Goal: Task Accomplishment & Management: Manage account settings

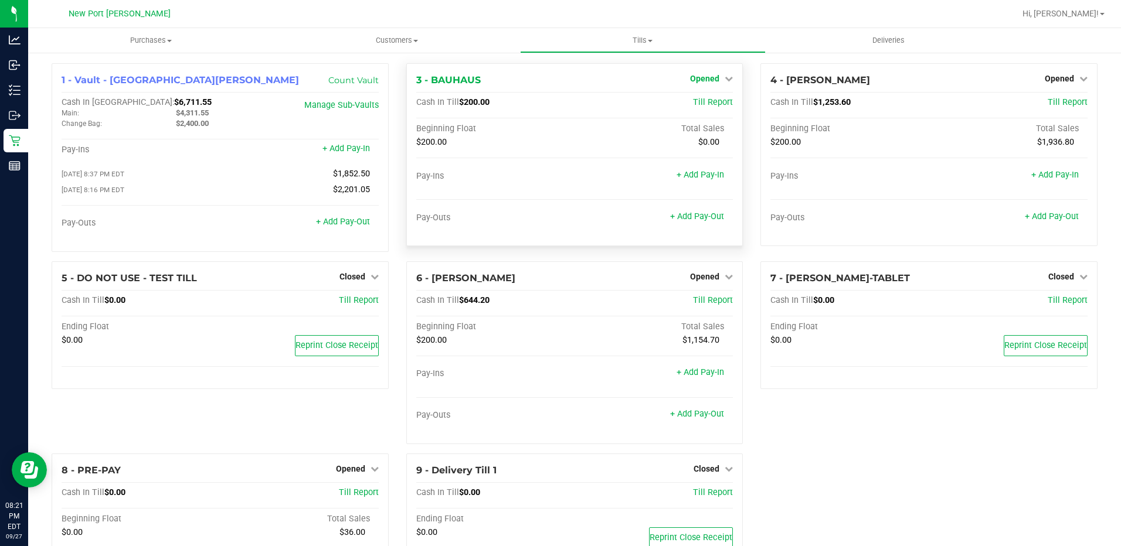
click at [724, 82] on icon at bounding box center [728, 78] width 8 height 8
click at [698, 103] on link "Close Till" at bounding box center [706, 102] width 32 height 9
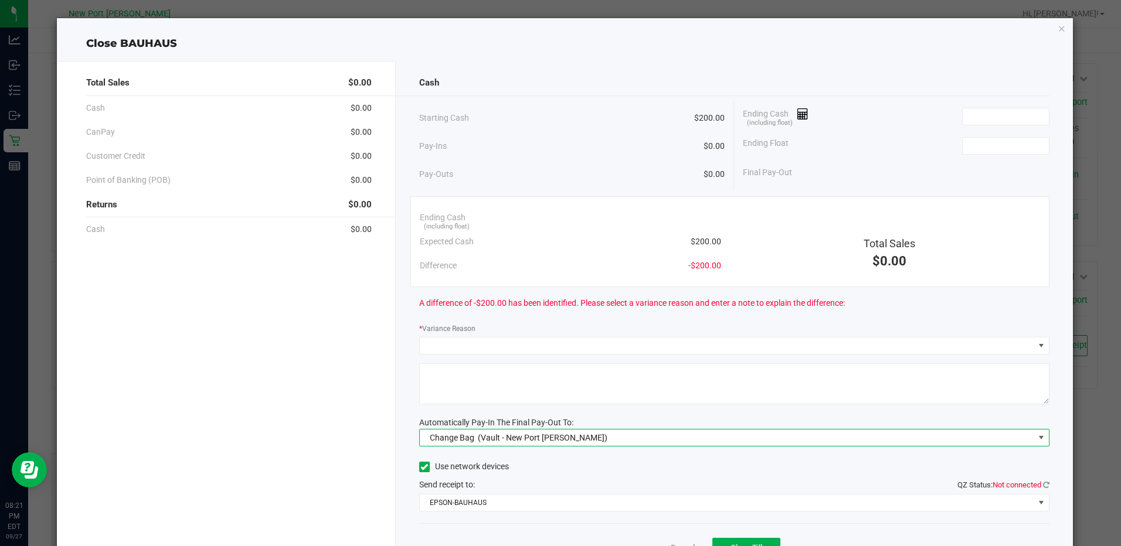
click at [1036, 438] on span at bounding box center [1040, 437] width 9 height 9
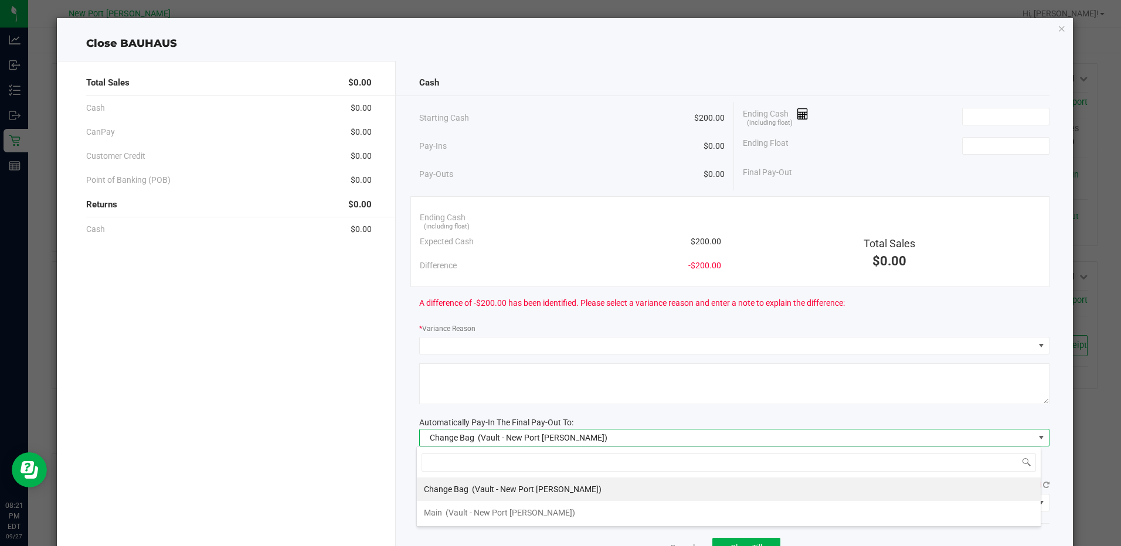
scroll to position [18, 625]
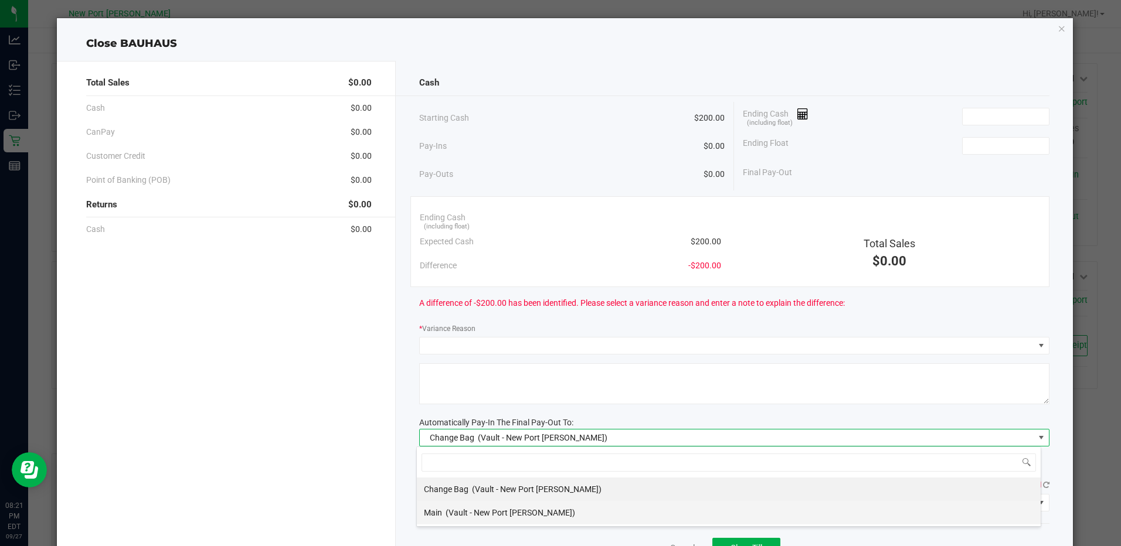
click at [479, 512] on span "(Vault - New Port Richey WC)" at bounding box center [510, 512] width 130 height 9
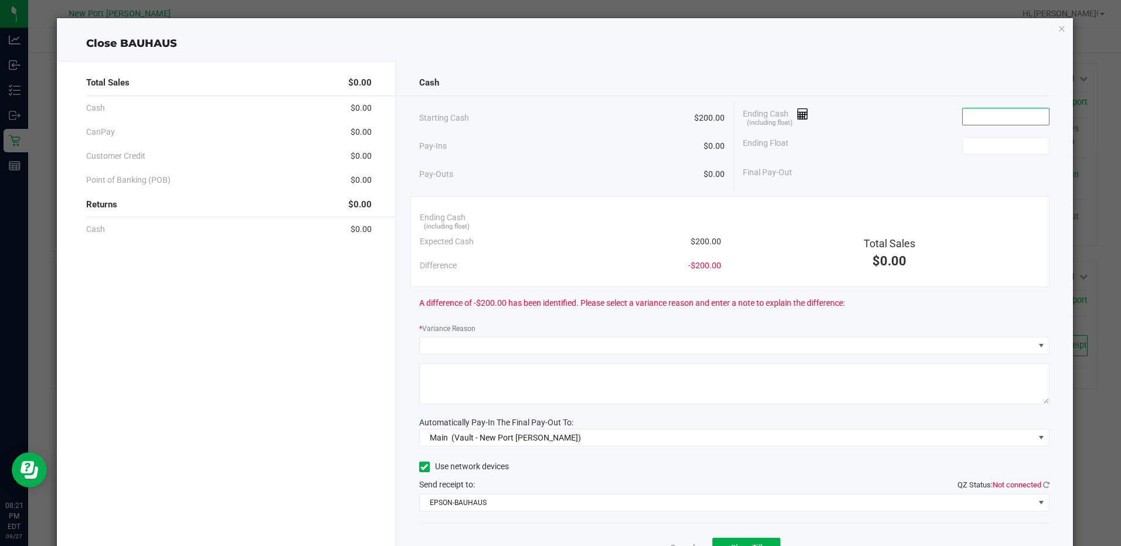
click at [970, 121] on input at bounding box center [1005, 116] width 86 height 16
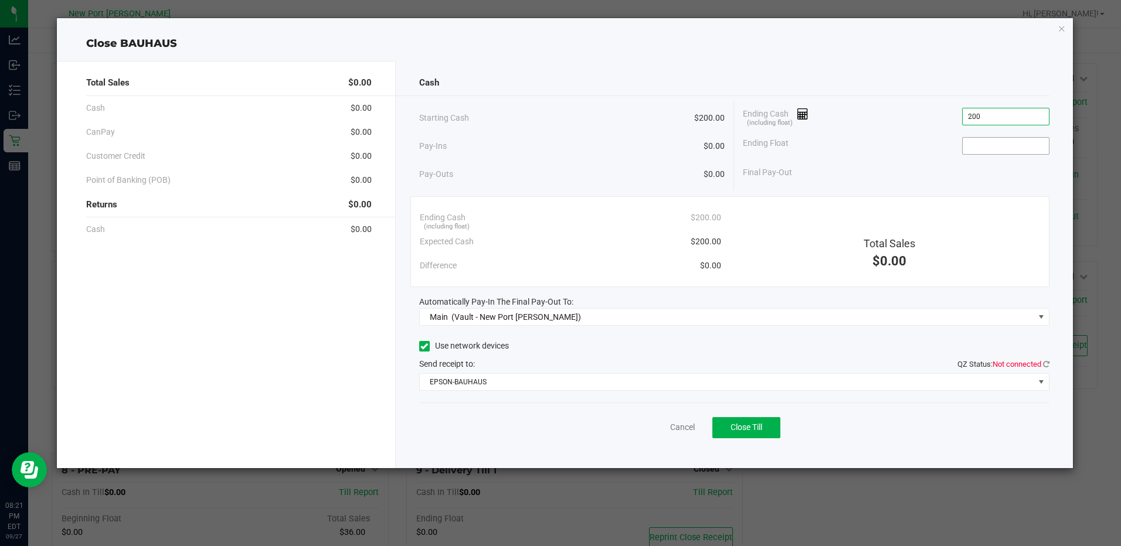
type input "$200.00"
click at [996, 147] on input at bounding box center [1005, 146] width 86 height 16
type input "$200.00"
click at [887, 152] on div "Ending Float $200.00" at bounding box center [896, 145] width 306 height 29
click at [1040, 383] on span at bounding box center [1040, 381] width 9 height 9
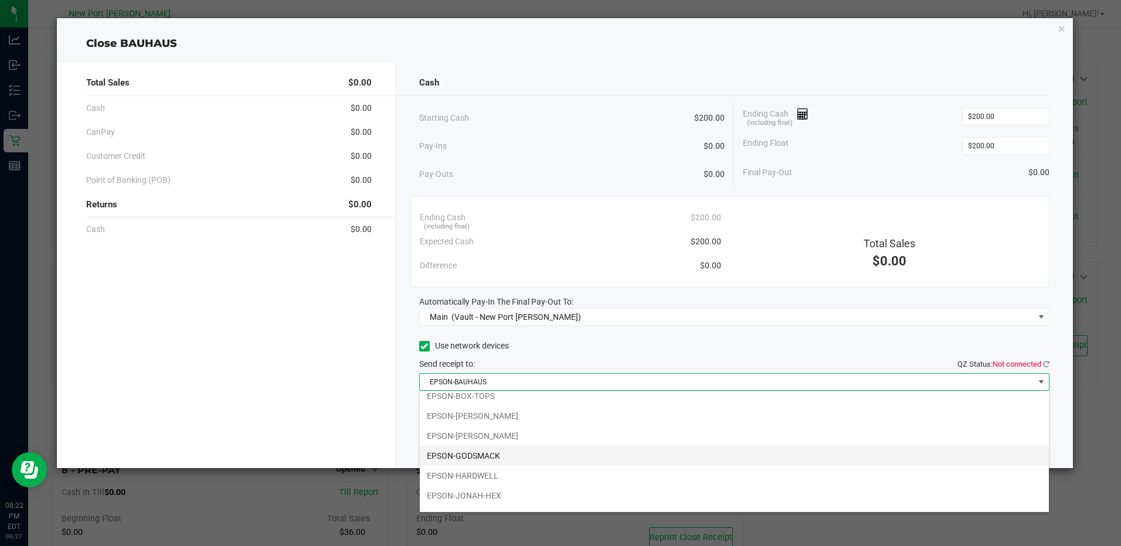
scroll to position [42, 0]
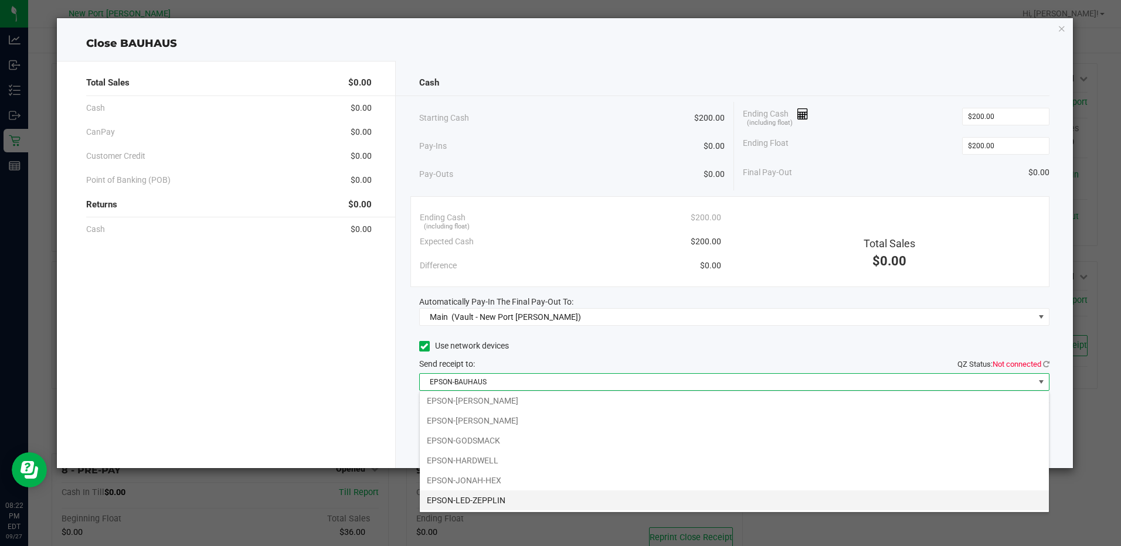
click at [485, 502] on li "EPSON-LED-ZEPPLIN" at bounding box center [734, 501] width 629 height 20
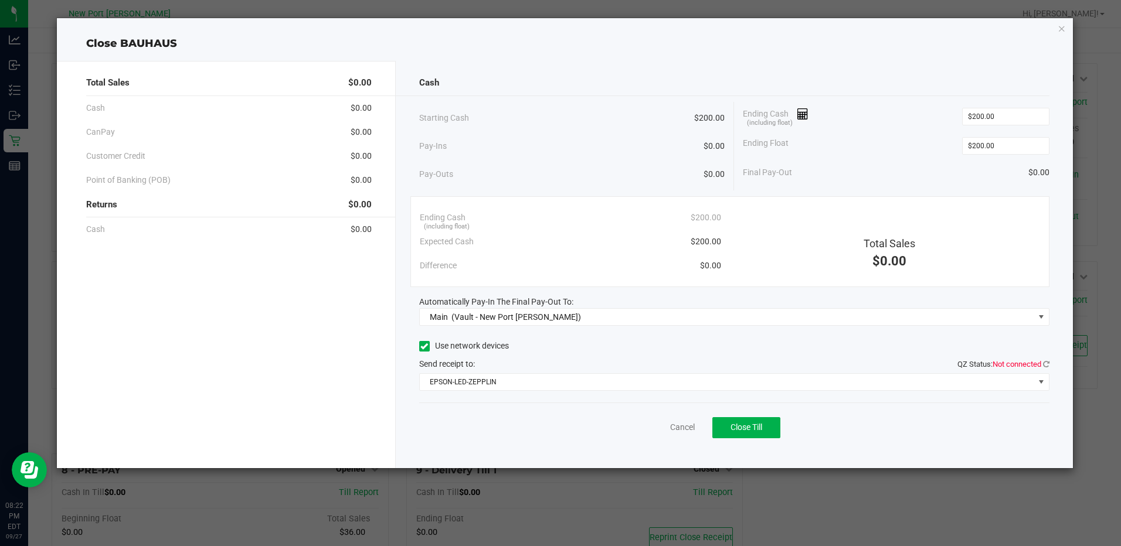
click at [1045, 359] on span "QZ Status: Not connected" at bounding box center [1003, 364] width 92 height 12
click at [1043, 366] on icon at bounding box center [1046, 364] width 6 height 8
click at [749, 423] on span "Close Till" at bounding box center [746, 427] width 32 height 9
click at [651, 428] on link "Dismiss" at bounding box center [656, 427] width 28 height 12
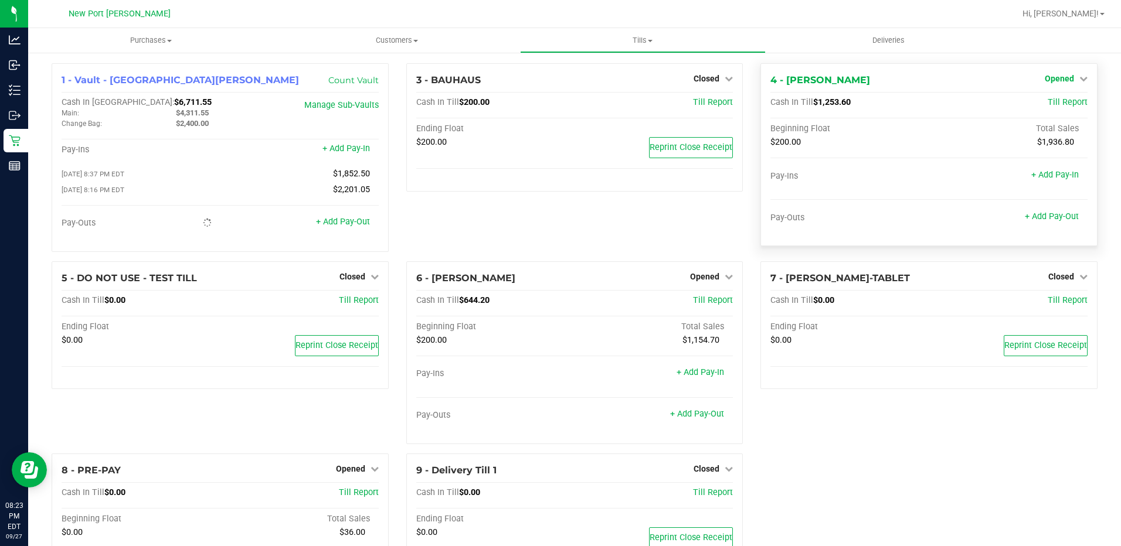
click at [1079, 81] on icon at bounding box center [1083, 78] width 8 height 8
click at [1049, 103] on link "Close Till" at bounding box center [1061, 102] width 32 height 9
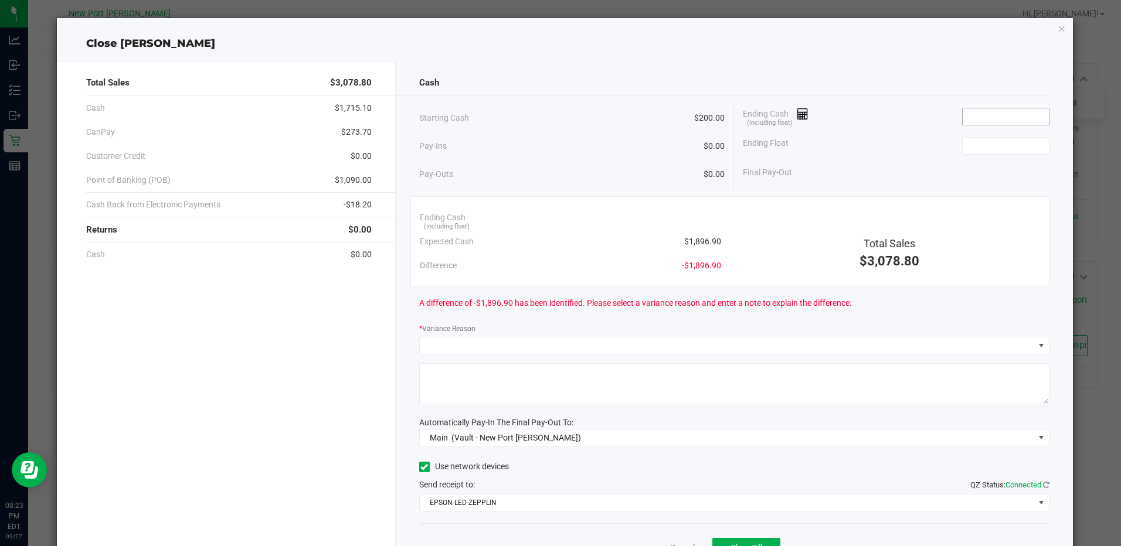
click at [964, 122] on input at bounding box center [1005, 116] width 86 height 16
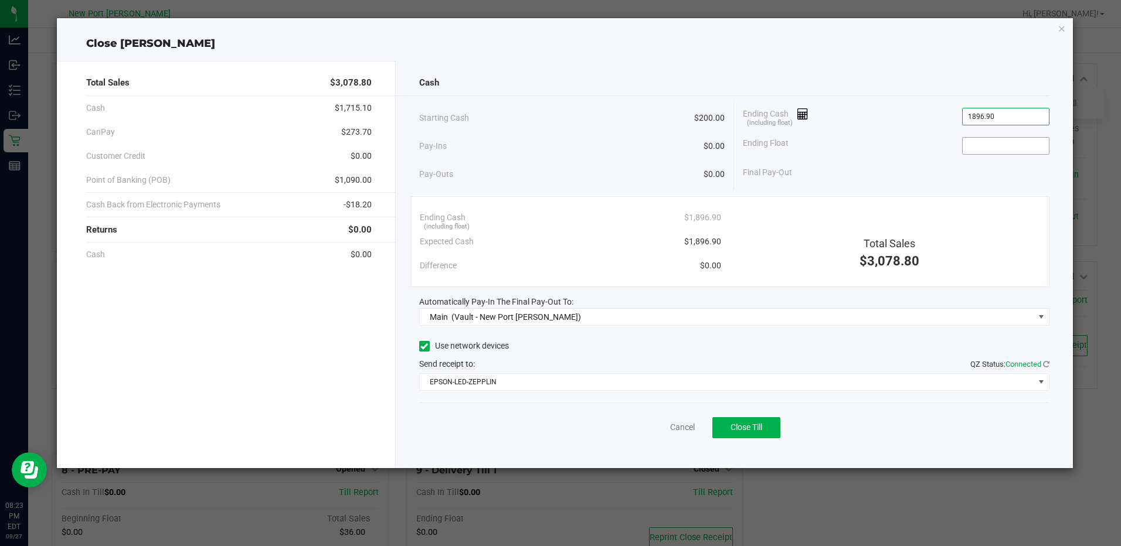
type input "$1,896.90"
click at [982, 150] on input at bounding box center [1005, 146] width 86 height 16
type input "$200.00"
click at [733, 430] on span "Close Till" at bounding box center [746, 427] width 32 height 9
click at [648, 425] on link "Dismiss" at bounding box center [656, 427] width 28 height 12
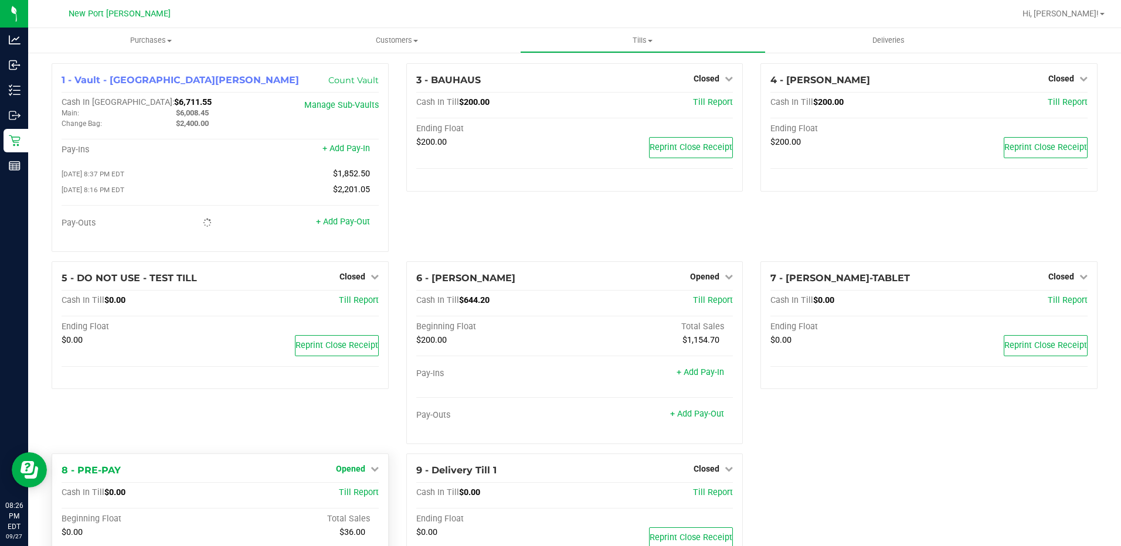
click at [372, 472] on icon at bounding box center [374, 469] width 8 height 8
click at [343, 492] on link "Close Till" at bounding box center [352, 492] width 32 height 9
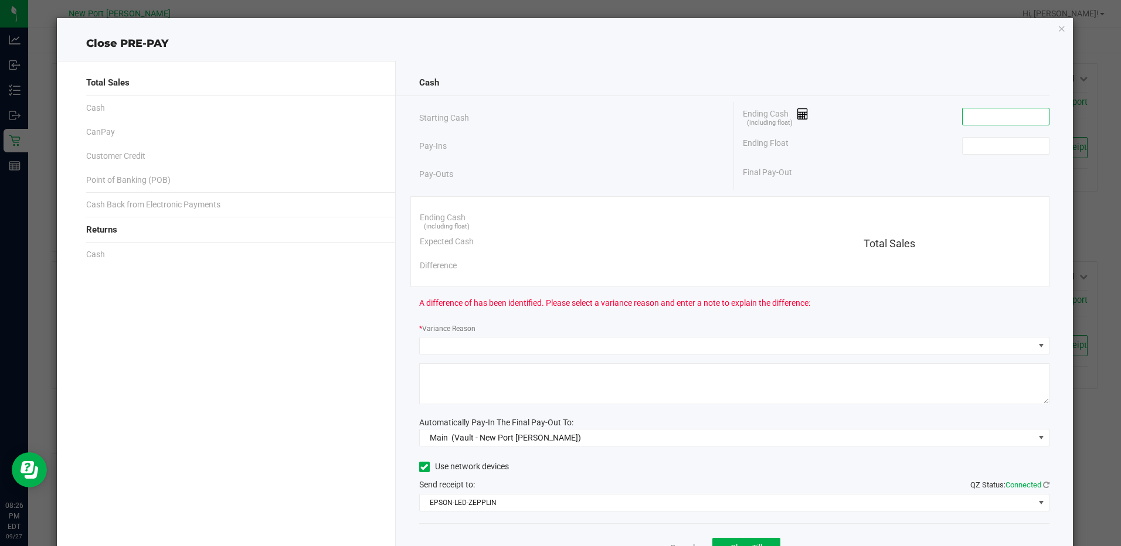
click at [981, 120] on input at bounding box center [1005, 116] width 86 height 16
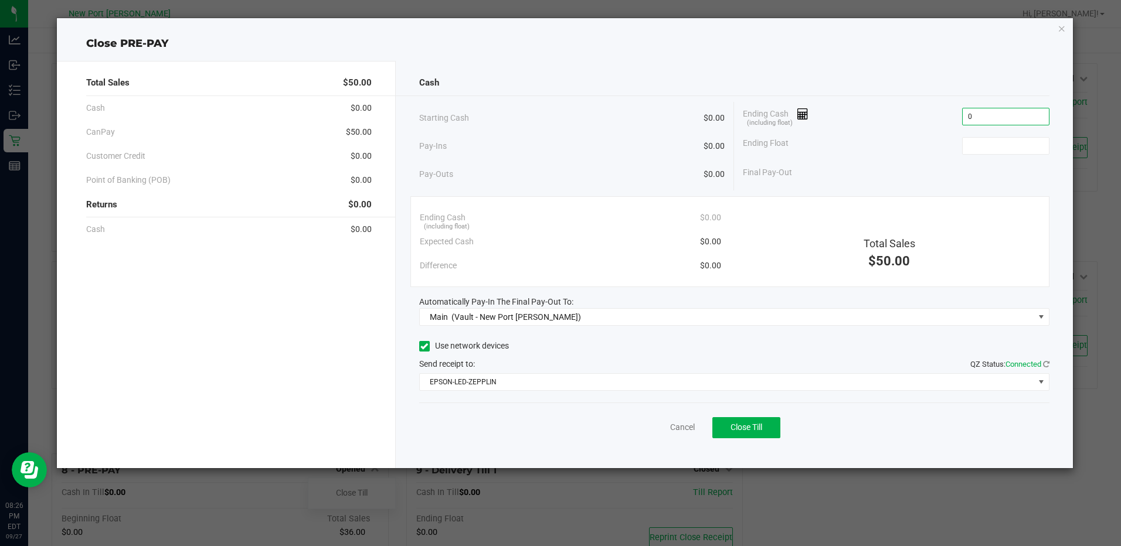
type input "$0.00"
click at [972, 159] on div "Ending Float" at bounding box center [896, 145] width 306 height 29
click at [980, 151] on input at bounding box center [1005, 146] width 86 height 16
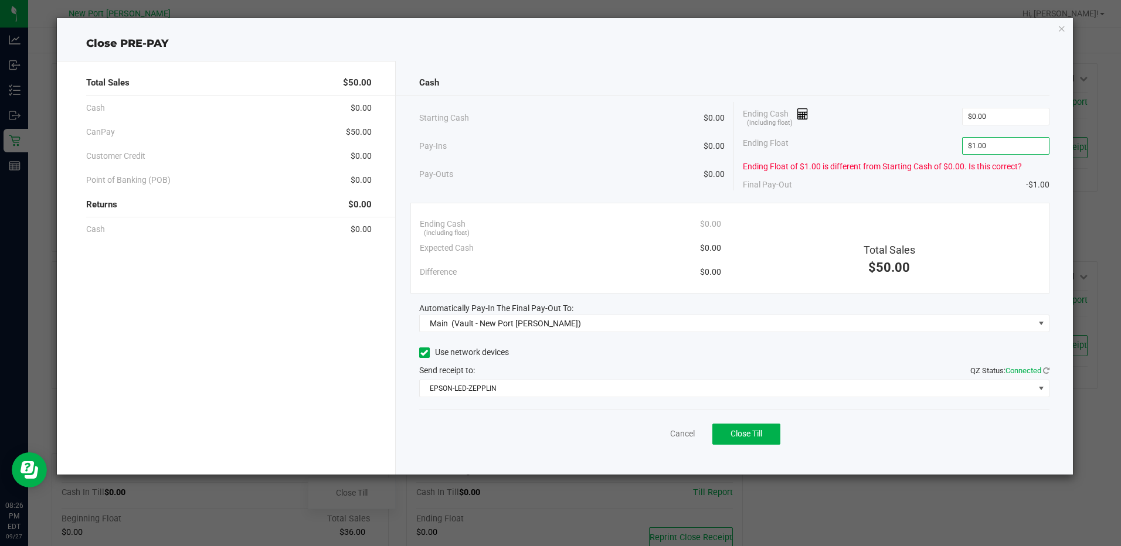
click at [869, 128] on div "Ending Cash (including float) $0.00" at bounding box center [896, 116] width 306 height 29
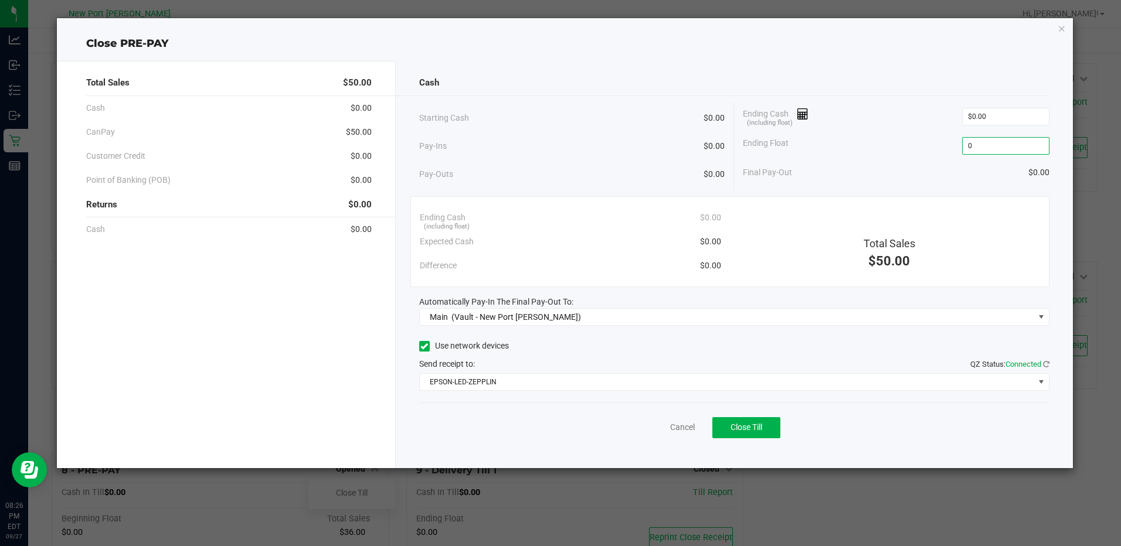
type input "$0.00"
click at [884, 167] on div "Final Pay-Out $0.00" at bounding box center [896, 173] width 306 height 24
click at [751, 426] on span "Close Till" at bounding box center [746, 427] width 32 height 9
click at [661, 428] on link "Dismiss" at bounding box center [656, 427] width 28 height 12
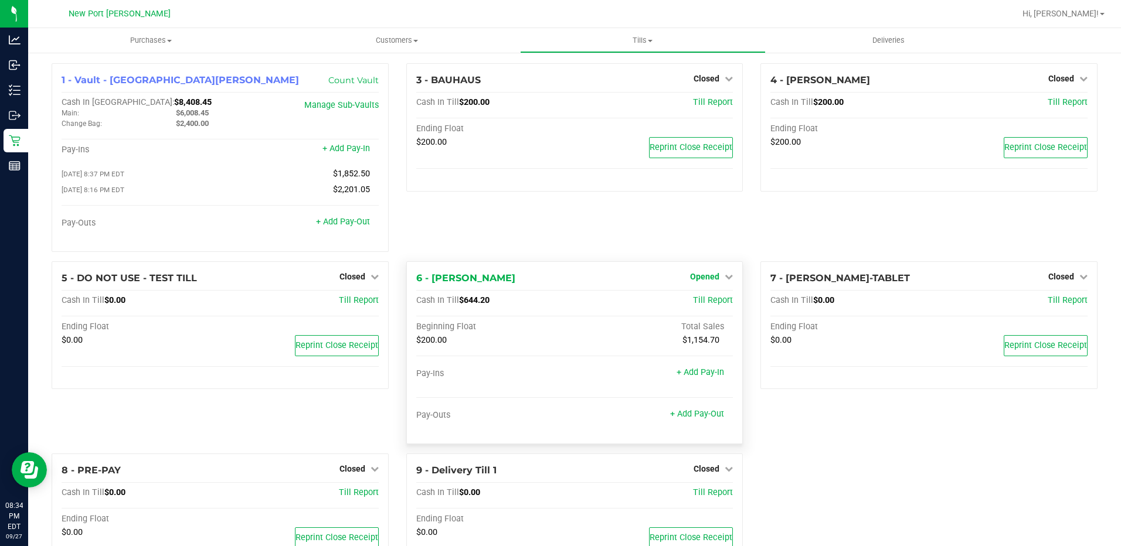
click at [724, 281] on icon at bounding box center [728, 277] width 8 height 8
click at [690, 302] on link "Close Till" at bounding box center [706, 300] width 32 height 9
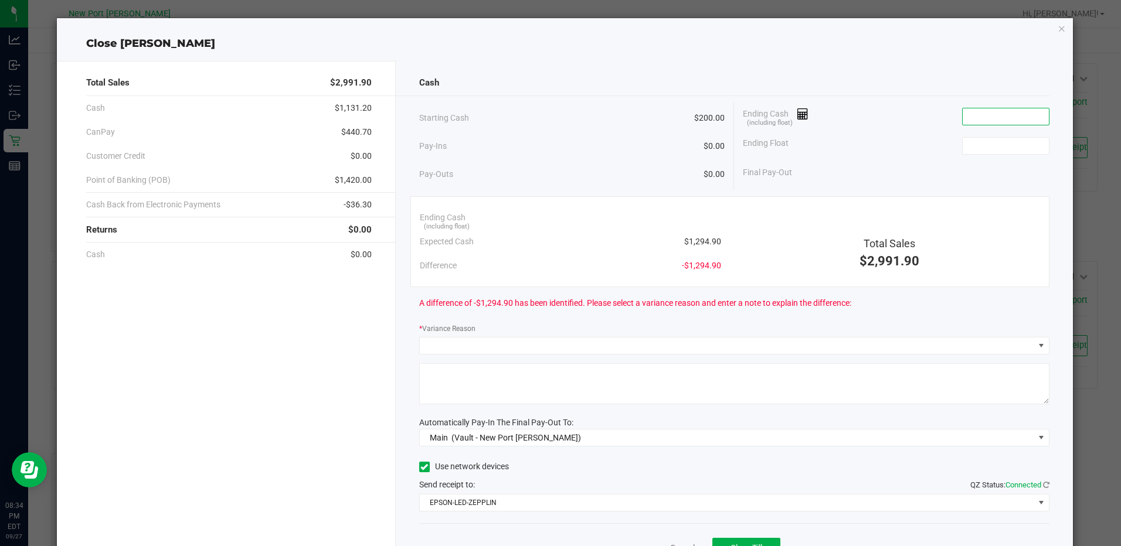
click at [985, 113] on input at bounding box center [1005, 116] width 86 height 16
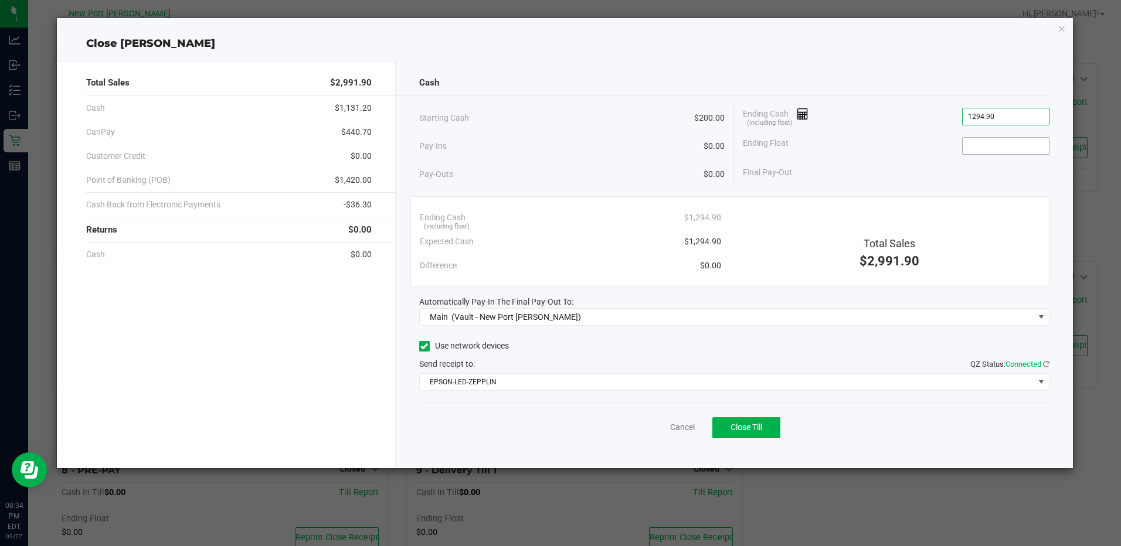
type input "$1,294.90"
click at [990, 142] on input at bounding box center [1005, 146] width 86 height 16
type input "$200.00"
click at [734, 431] on span "Close Till" at bounding box center [746, 427] width 32 height 9
click at [662, 426] on link "Dismiss" at bounding box center [656, 427] width 28 height 12
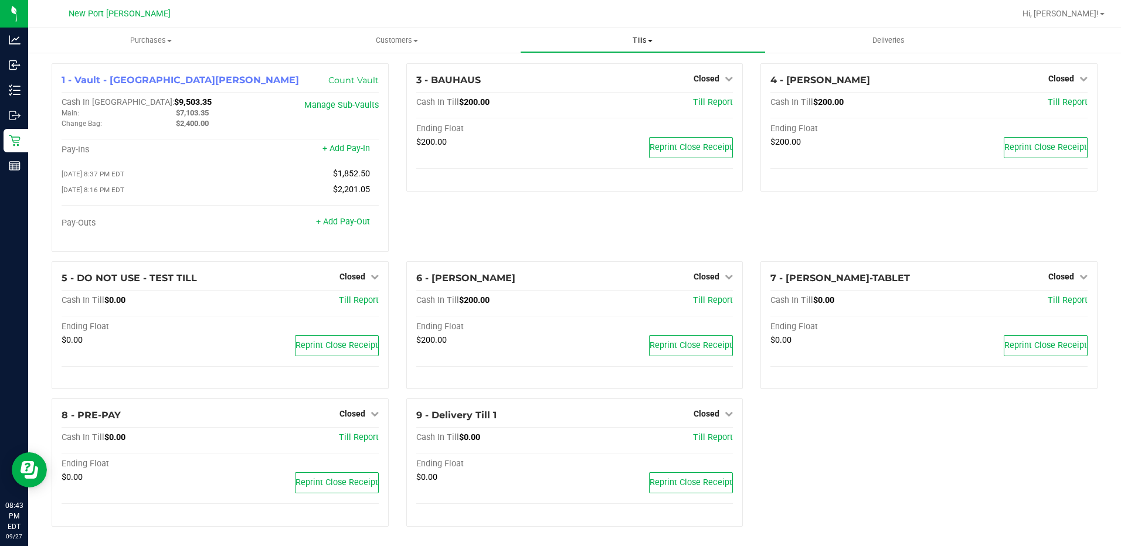
click at [651, 40] on span at bounding box center [650, 41] width 5 height 2
click at [597, 82] on span "Reconcile e-payments" at bounding box center [578, 85] width 117 height 10
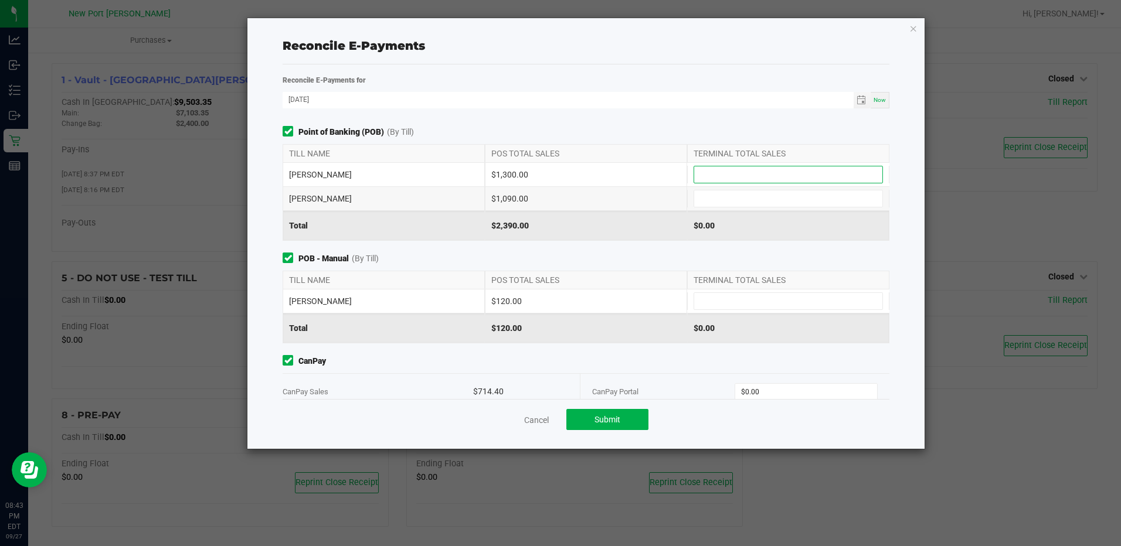
click at [733, 176] on input at bounding box center [788, 174] width 188 height 16
type input "$1,300.00"
click at [732, 197] on input at bounding box center [788, 199] width 188 height 16
type input "$1,090.00"
click at [715, 301] on input at bounding box center [788, 301] width 188 height 16
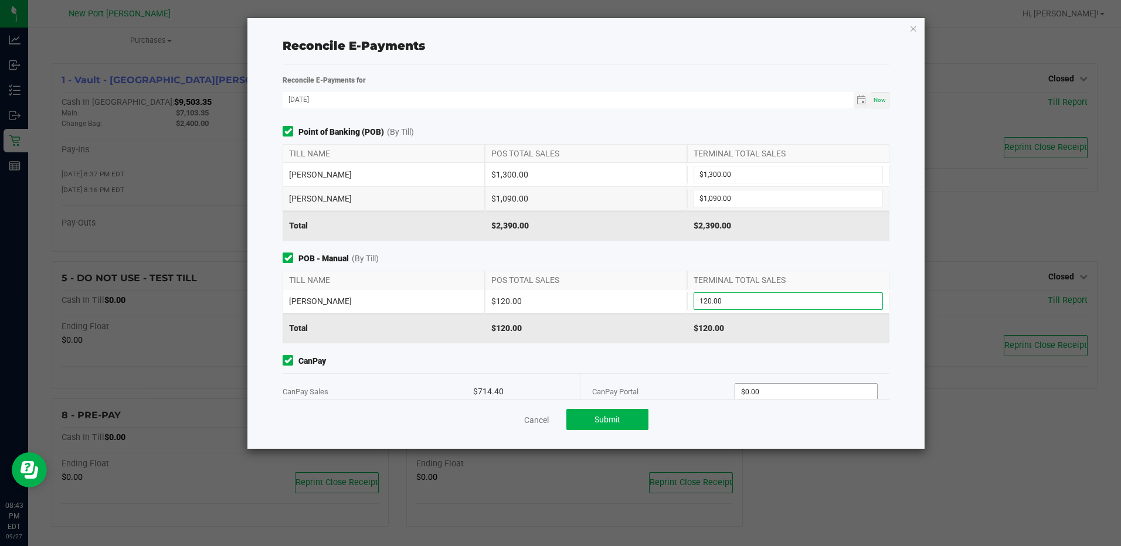
type input "$120.00"
click at [767, 386] on input "0" at bounding box center [805, 392] width 141 height 16
type input "$714.40"
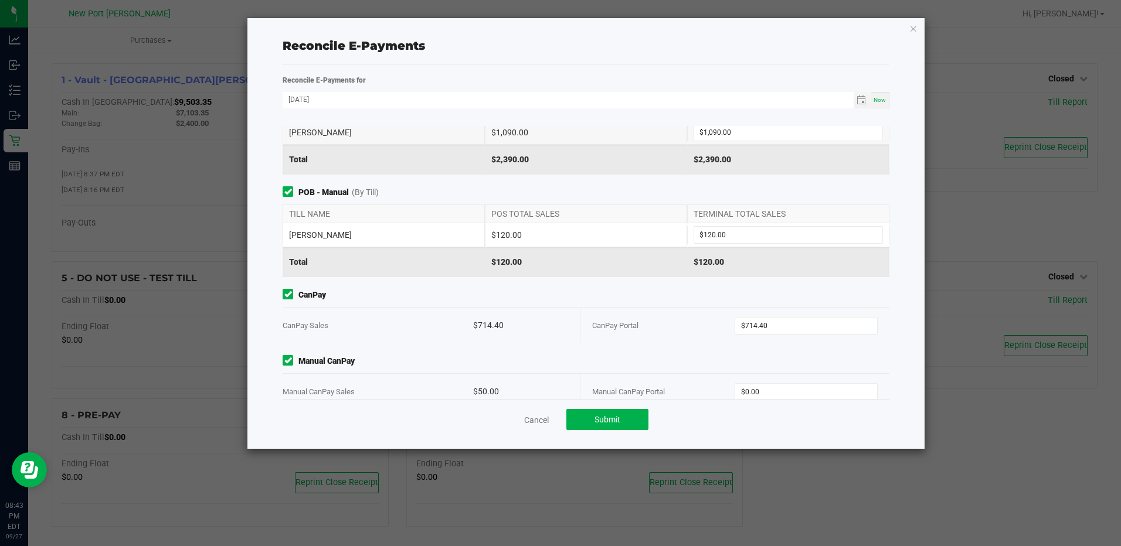
scroll to position [87, 0]
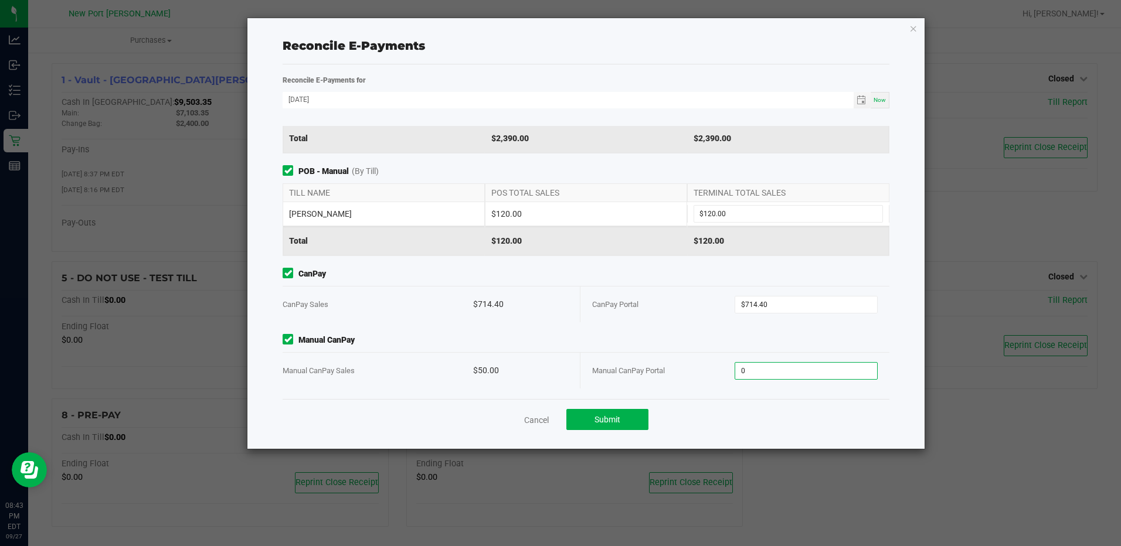
click at [771, 370] on input "0" at bounding box center [805, 371] width 141 height 16
type input "$50.00"
click at [619, 422] on span "Submit" at bounding box center [607, 419] width 26 height 9
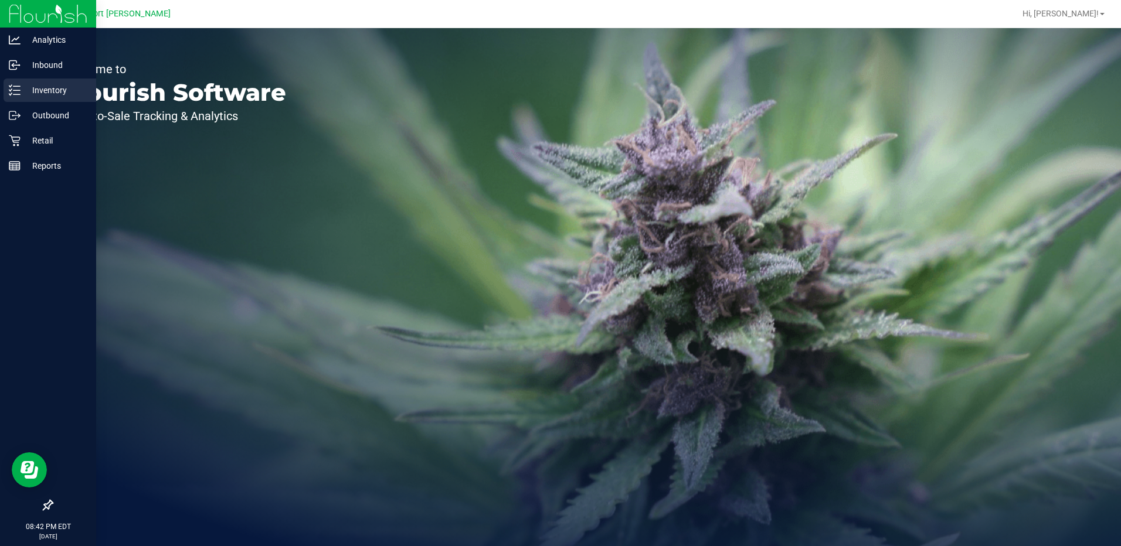
click at [40, 91] on p "Inventory" at bounding box center [56, 90] width 70 height 14
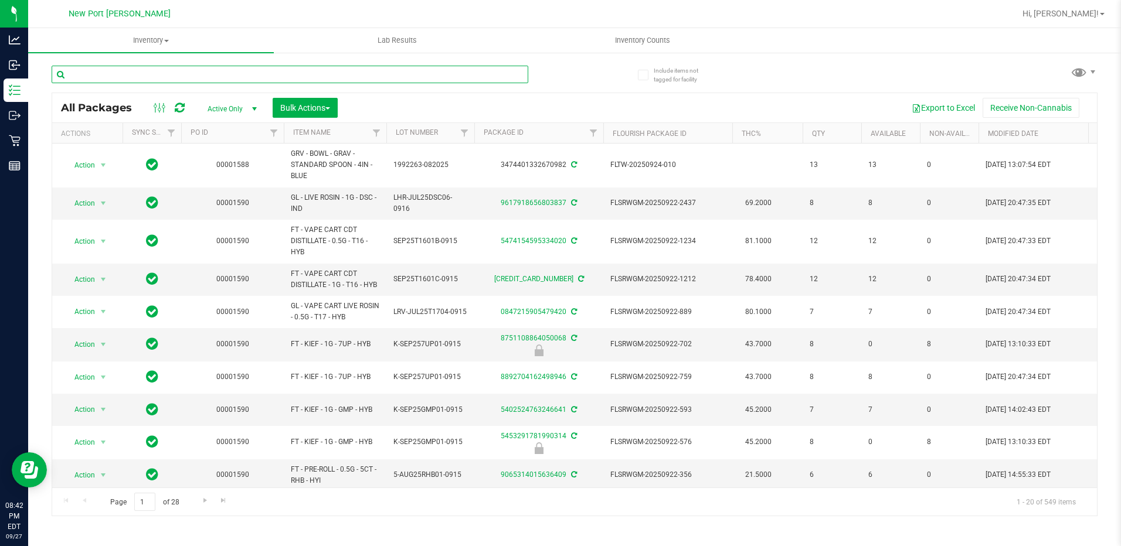
click at [166, 75] on input "text" at bounding box center [290, 75] width 477 height 18
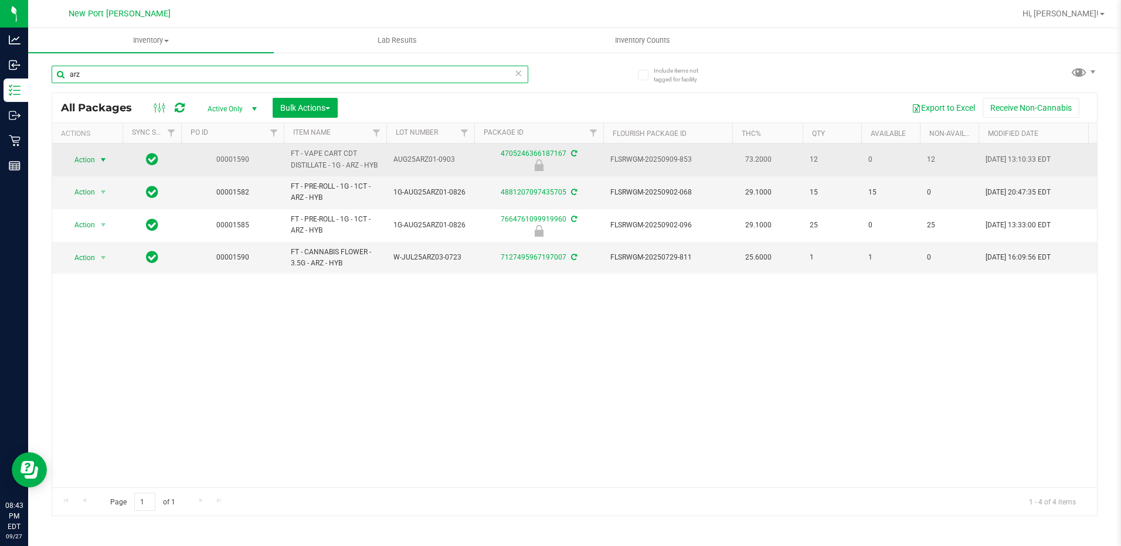
type input "arz"
click at [100, 161] on span "select" at bounding box center [102, 159] width 9 height 9
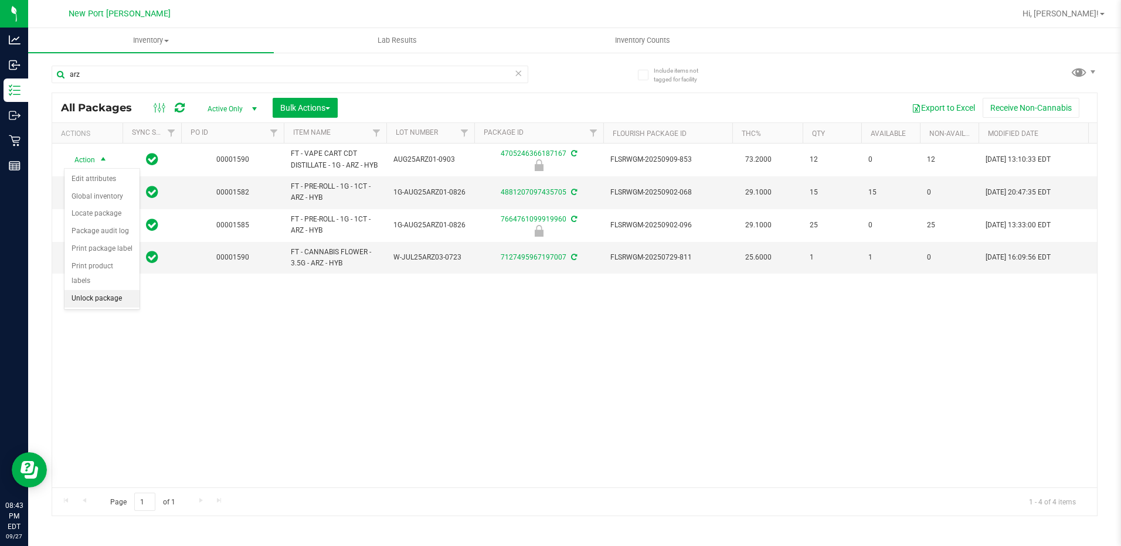
click at [75, 290] on li "Unlock package" at bounding box center [101, 299] width 75 height 18
